Goal: Information Seeking & Learning: Learn about a topic

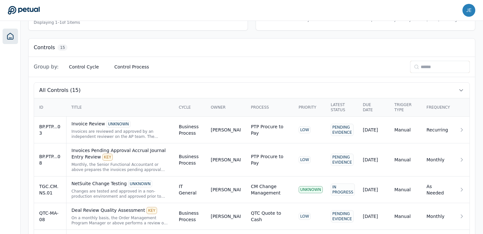
scroll to position [212, 0]
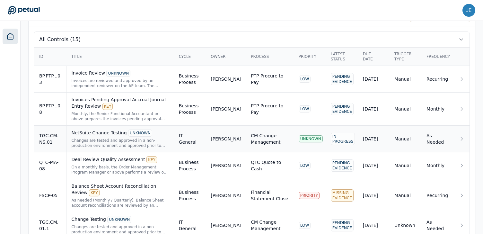
click at [305, 138] on div "UNKNOWN" at bounding box center [311, 138] width 24 height 7
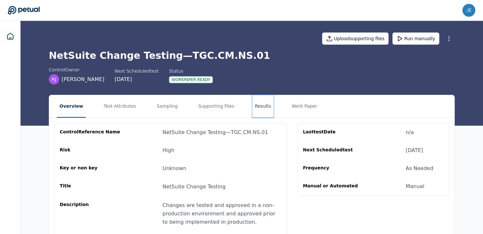
click at [264, 106] on button "Results" at bounding box center [263, 106] width 22 height 22
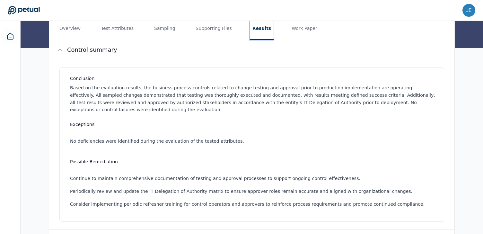
scroll to position [20, 0]
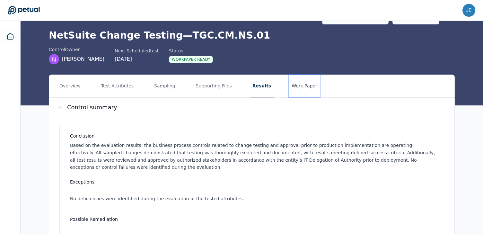
click at [298, 88] on button "Work Paper" at bounding box center [304, 86] width 31 height 22
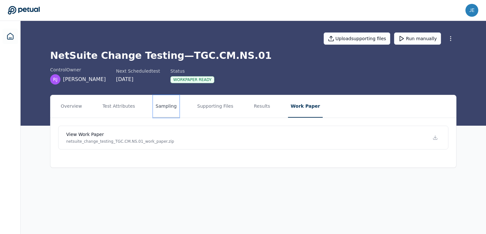
click at [162, 108] on button "Sampling" at bounding box center [166, 106] width 26 height 22
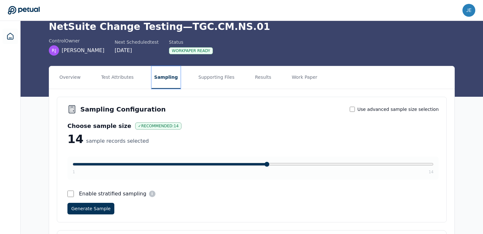
scroll to position [89, 0]
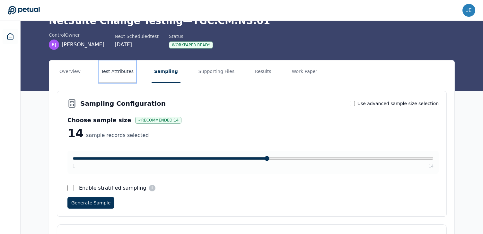
click at [114, 74] on button "Test Attributes" at bounding box center [118, 71] width 38 height 22
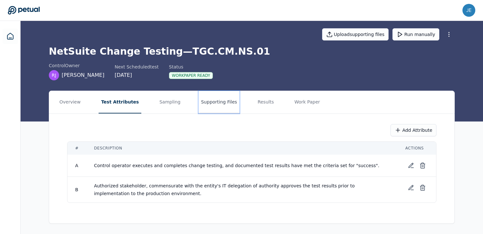
click at [200, 97] on button "Supporting Files" at bounding box center [218, 102] width 41 height 22
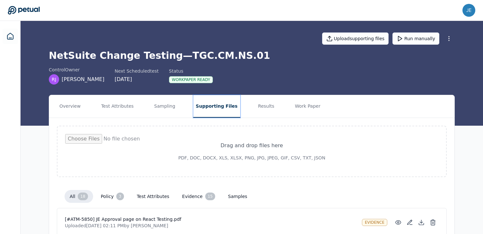
scroll to position [3, 0]
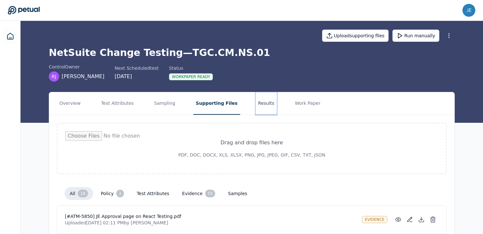
click at [256, 101] on button "Results" at bounding box center [267, 103] width 22 height 22
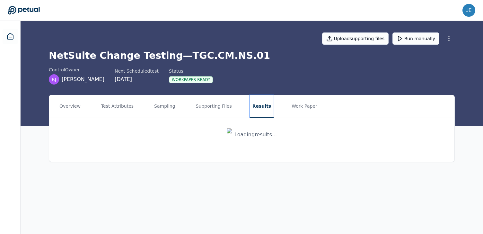
scroll to position [0, 0]
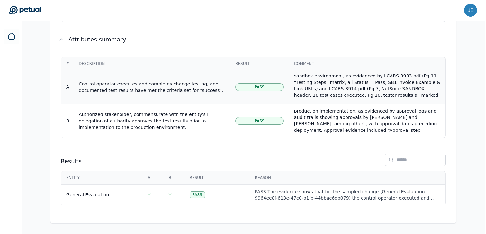
scroll to position [32, 0]
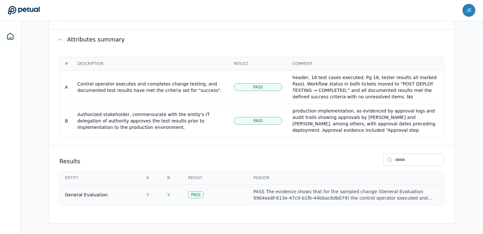
click at [295, 196] on div "PASS The evidence shows that for the sampled change (General Evaluation 9964ee8…" at bounding box center [345, 194] width 185 height 13
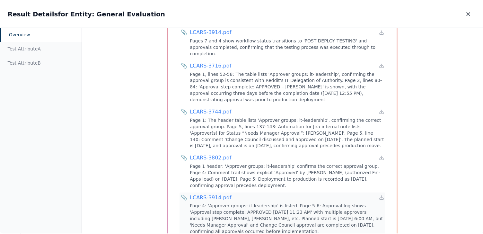
scroll to position [506, 0]
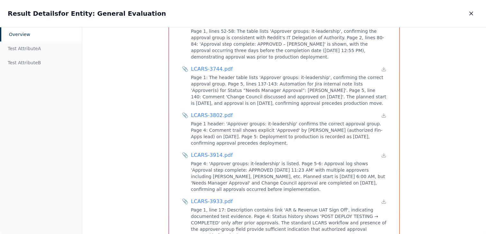
click at [440, 154] on div "Overview Sample Entity : General Evaluation Control Reference ID TGC.CM.NS.01 A…" at bounding box center [283, 130] width 403 height 207
click at [471, 14] on icon "button" at bounding box center [470, 13] width 3 height 3
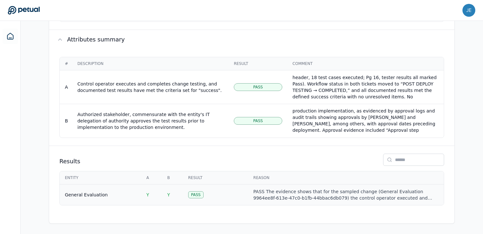
click at [321, 191] on div "PASS The evidence shows that for the sampled change (General Evaluation 9964ee8…" at bounding box center [345, 194] width 185 height 13
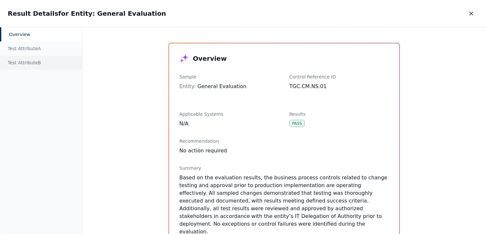
click at [37, 59] on div "Test Attribute B" at bounding box center [41, 63] width 82 height 14
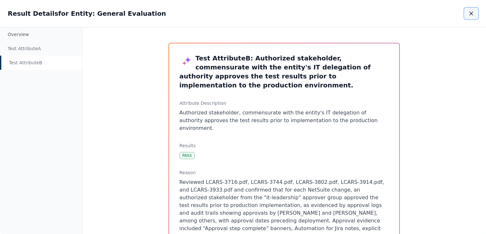
click at [474, 13] on icon "button" at bounding box center [471, 13] width 6 height 6
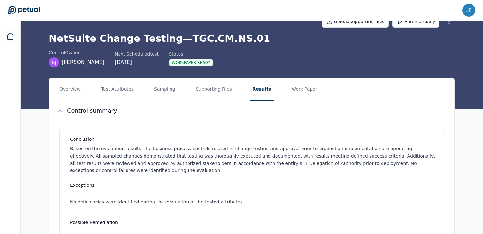
scroll to position [8, 0]
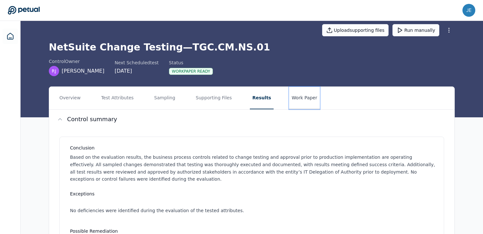
click at [297, 99] on button "Work Paper" at bounding box center [304, 98] width 31 height 22
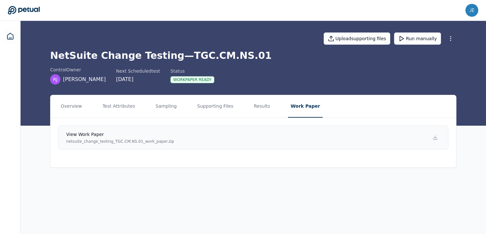
click at [287, 134] on link "View work paper netsuite_change_testing_TGC.CM.NS.01_work_paper.zip" at bounding box center [253, 138] width 390 height 24
click at [73, 112] on button "Overview" at bounding box center [71, 106] width 26 height 22
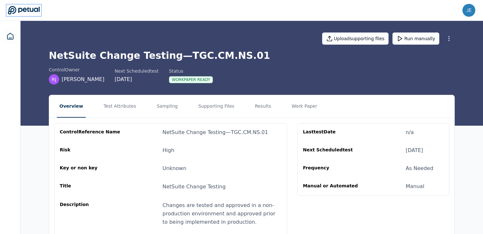
click at [37, 8] on icon at bounding box center [24, 10] width 32 height 9
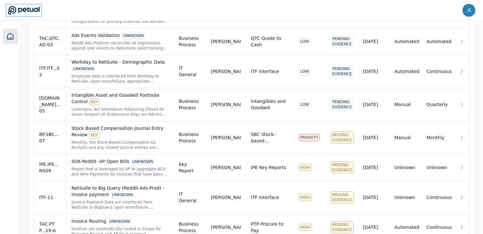
scroll to position [502, 0]
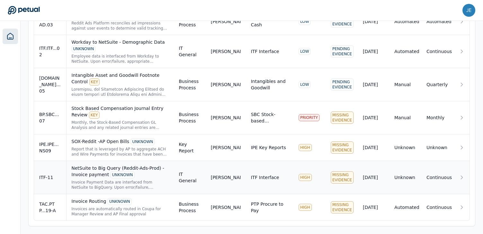
click at [102, 176] on div "NetSuite to Big Query (Reddit-Ads-Prod) - Invoice payment UNKNOWN" at bounding box center [120, 171] width 97 height 13
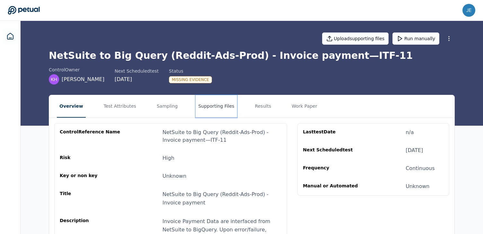
click at [204, 108] on button "Supporting Files" at bounding box center [216, 106] width 41 height 22
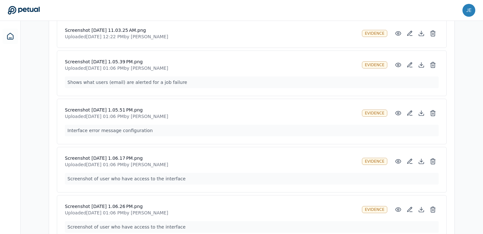
scroll to position [1163, 0]
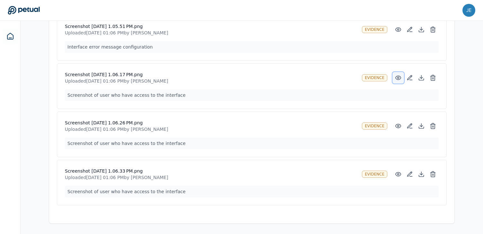
click at [397, 78] on icon at bounding box center [398, 78] width 6 height 6
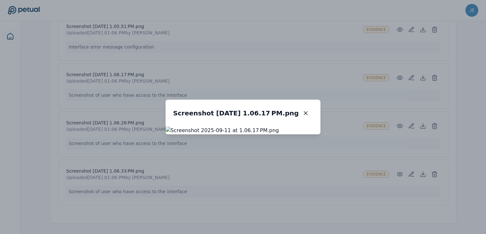
click at [103, 123] on div "Screenshot [DATE] 1.06.17 PM.png Screenshot [DATE] 1.06.17 PM.png" at bounding box center [243, 117] width 486 height 234
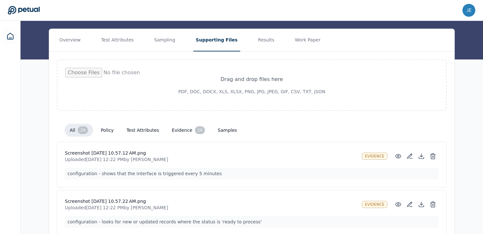
scroll to position [43, 0]
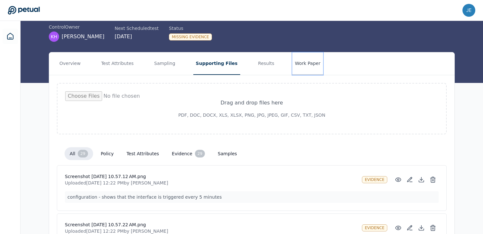
click at [295, 65] on button "Work Paper" at bounding box center [307, 63] width 31 height 22
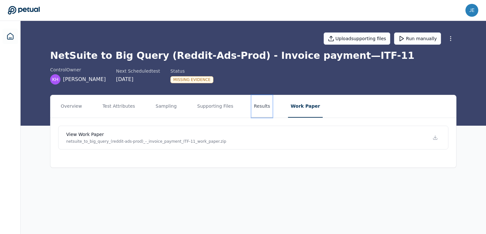
click at [252, 106] on button "Results" at bounding box center [262, 106] width 22 height 22
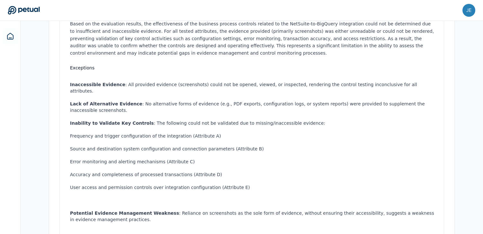
scroll to position [141, 0]
click at [213, 101] on li "Lack of Alternative Evidence : No alternative forms of evidence (e.g., PDF expo…" at bounding box center [253, 107] width 366 height 13
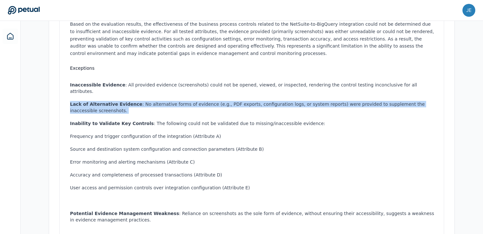
click at [213, 101] on li "Lack of Alternative Evidence : No alternative forms of evidence (e.g., PDF expo…" at bounding box center [253, 107] width 366 height 13
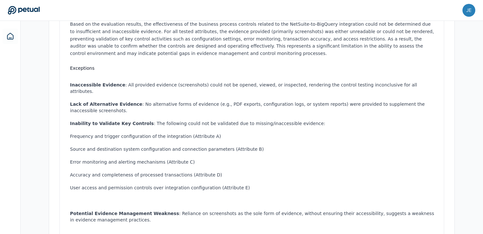
click at [216, 120] on li "Inability to Validate Key Controls : The following could not be validated due t…" at bounding box center [253, 162] width 366 height 84
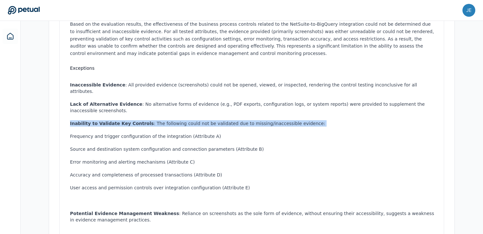
click at [216, 120] on li "Inability to Validate Key Controls : The following could not be validated due t…" at bounding box center [253, 162] width 366 height 84
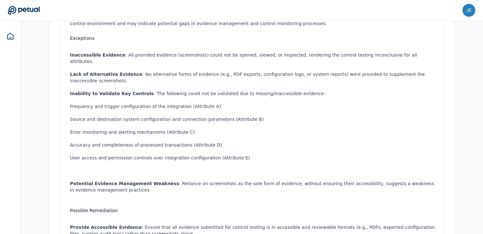
scroll to position [177, 0]
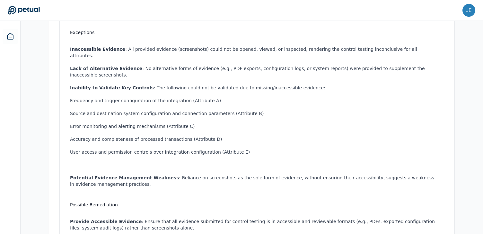
click at [196, 174] on li "Potential Evidence Management Weakness : Reliance on screenshots as the sole fo…" at bounding box center [253, 180] width 366 height 13
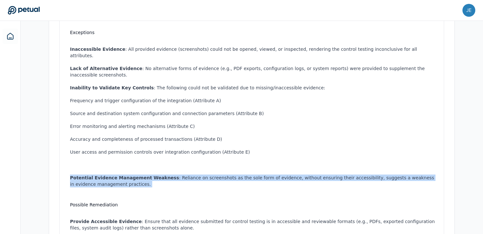
click at [196, 174] on li "Potential Evidence Management Weakness : Reliance on screenshots as the sole fo…" at bounding box center [253, 180] width 366 height 13
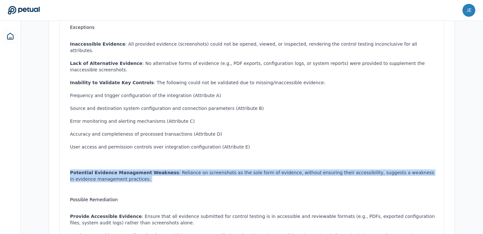
click at [196, 171] on li "Potential Evidence Management Weakness : Reliance on screenshots as the sole fo…" at bounding box center [253, 175] width 366 height 13
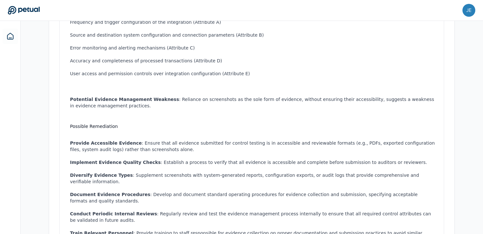
scroll to position [266, 0]
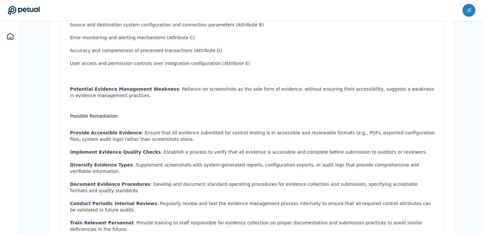
click at [184, 129] on li "Provide Accessible Evidence : Ensure that all evidence submitted for control te…" at bounding box center [253, 135] width 366 height 13
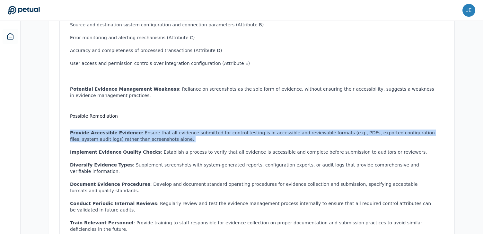
click at [184, 129] on li "Provide Accessible Evidence : Ensure that all evidence submitted for control te…" at bounding box center [253, 135] width 366 height 13
click at [187, 129] on li "Provide Accessible Evidence : Ensure that all evidence submitted for control te…" at bounding box center [253, 135] width 366 height 13
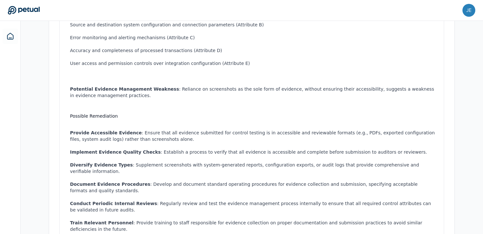
click at [181, 149] on li "Implement Evidence Quality Checks : Establish a process to verify that all evid…" at bounding box center [253, 152] width 366 height 6
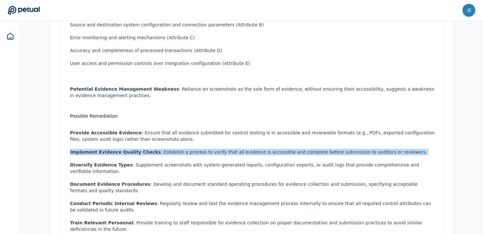
click at [181, 149] on li "Implement Evidence Quality Checks : Establish a process to verify that all evid…" at bounding box center [253, 152] width 366 height 6
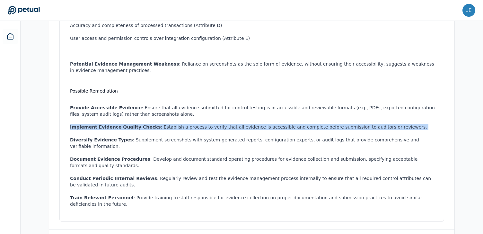
scroll to position [296, 0]
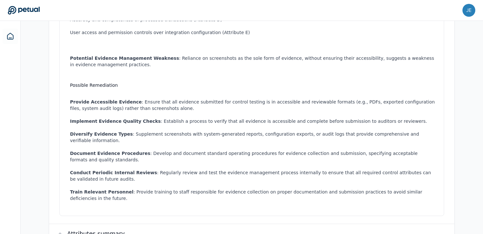
click at [181, 150] on li "Document Evidence Procedures : Develop and document standard operating procedur…" at bounding box center [253, 156] width 366 height 13
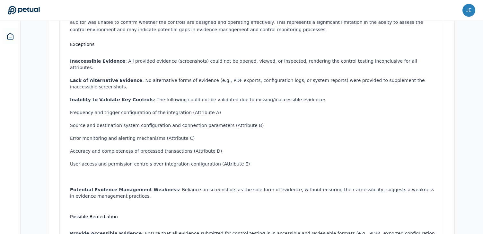
scroll to position [0, 0]
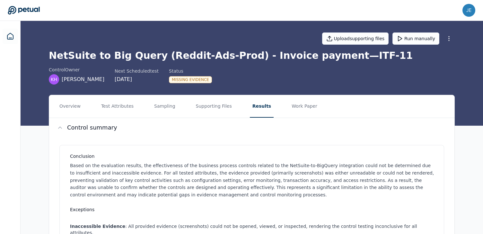
click at [364, 5] on div "[PERSON_NAME][EMAIL_ADDRESS][DOMAIN_NAME] [DOMAIN_NAME][EMAIL_ADDRESS][DOMAIN_N…" at bounding box center [242, 10] width 468 height 13
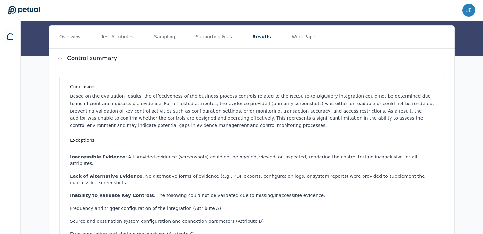
scroll to position [71, 0]
